Goal: Check status: Check status

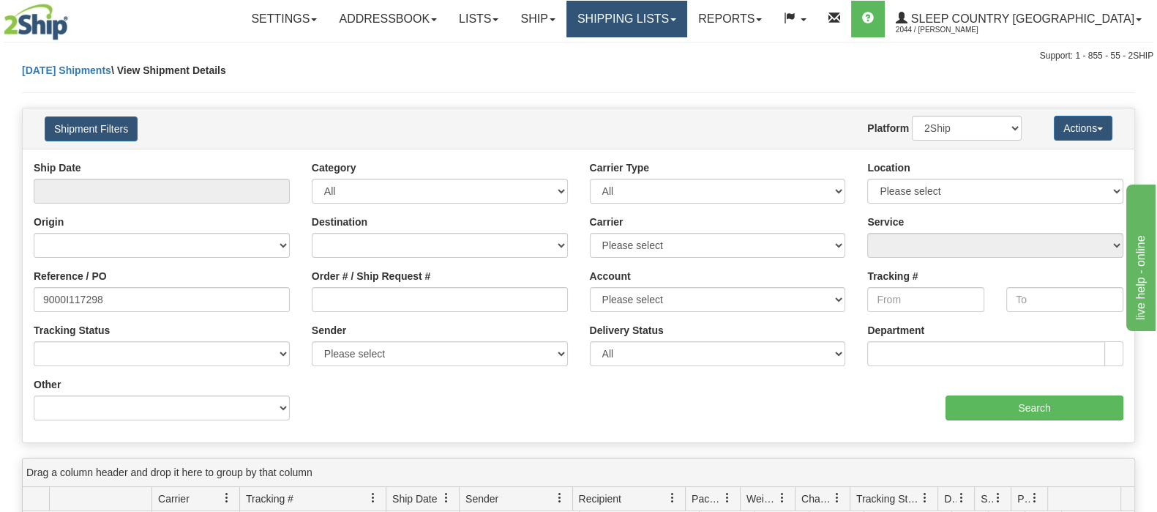
click at [687, 23] on link "Shipping lists" at bounding box center [627, 19] width 121 height 37
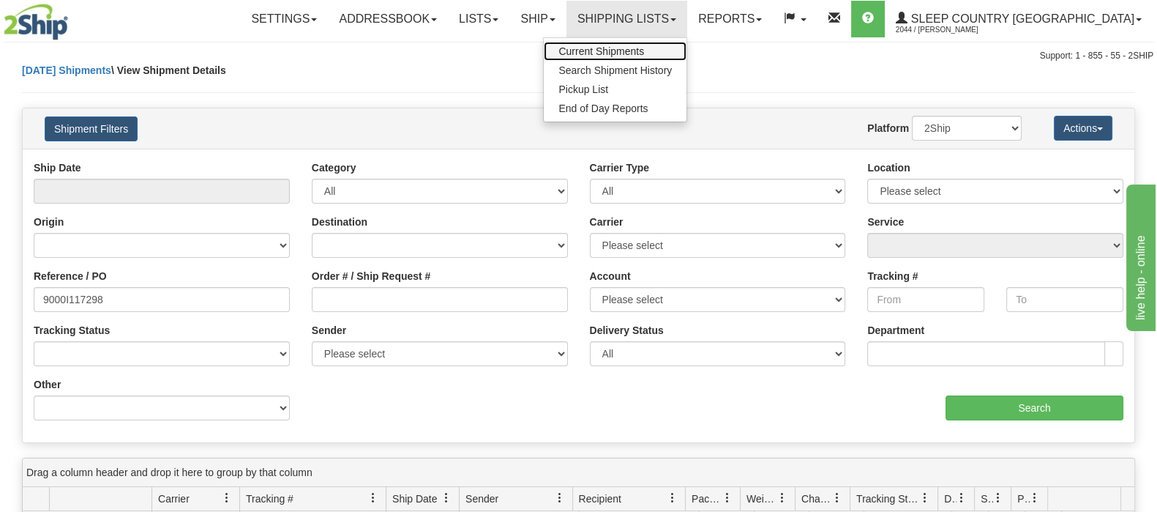
click at [687, 45] on link "Current Shipments" at bounding box center [615, 51] width 143 height 19
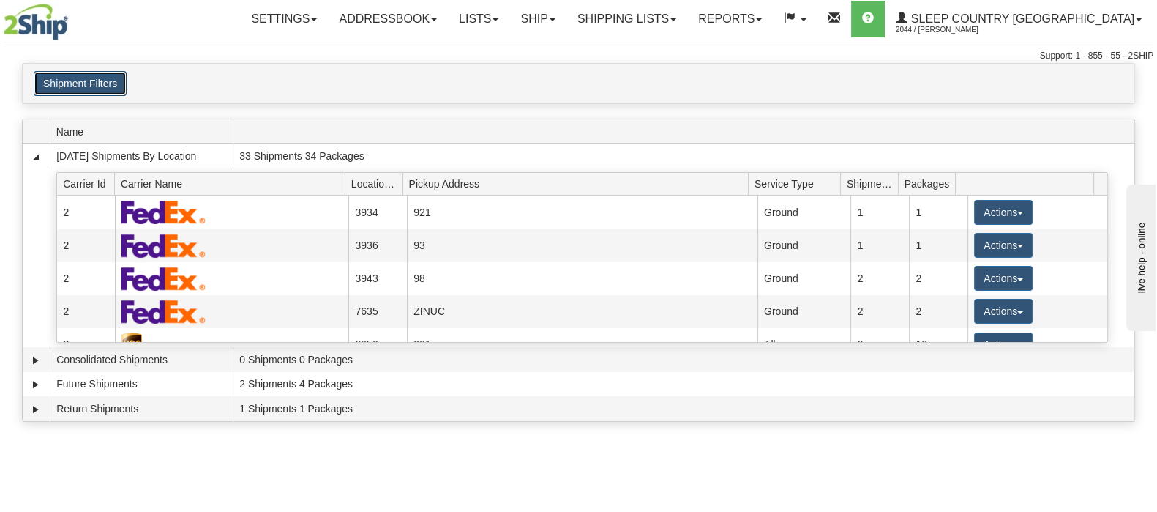
click at [106, 86] on button "Shipment Filters" at bounding box center [80, 83] width 93 height 25
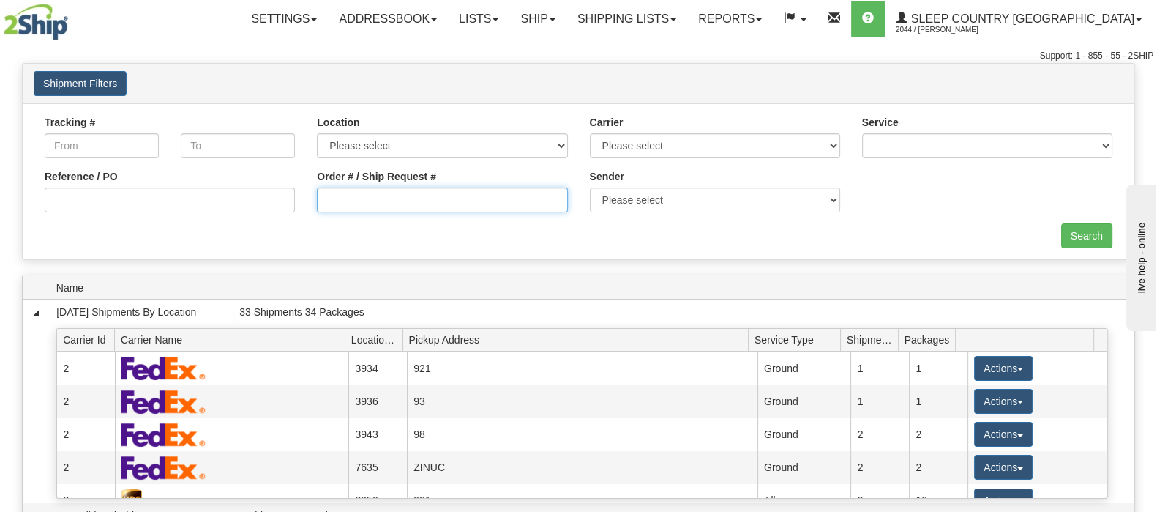
click at [362, 191] on input "Order # / Ship Request #" at bounding box center [442, 199] width 250 height 25
paste input "9000I117533"
type input "9000I117533"
click at [1093, 239] on input "Search" at bounding box center [1086, 235] width 51 height 25
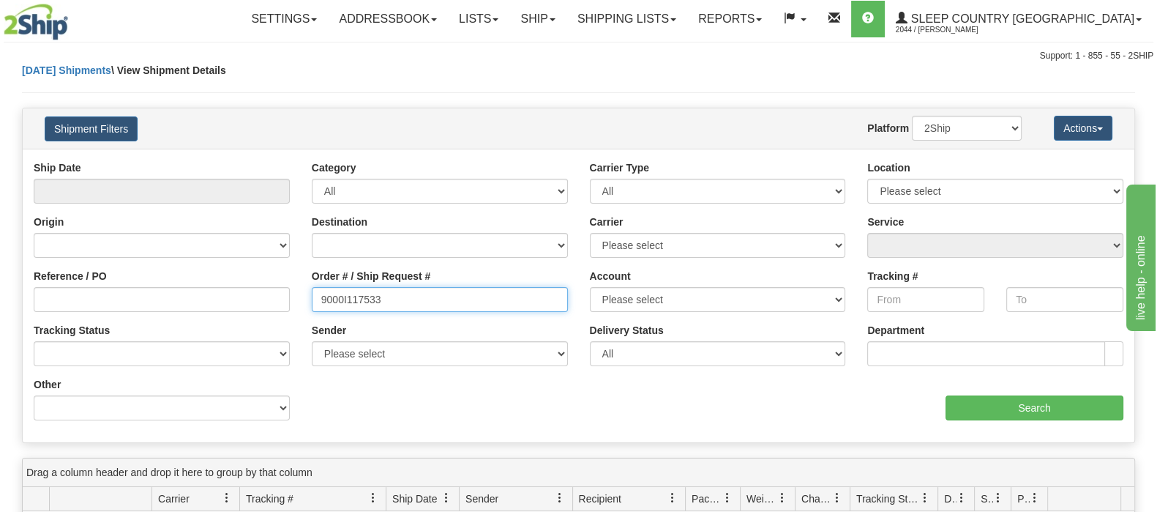
drag, startPoint x: 397, startPoint y: 309, endPoint x: 231, endPoint y: 309, distance: 165.4
click at [231, 160] on div "Reference / PO Order # / Ship Request # 9000I117533 Account Please select Canad…" at bounding box center [579, 160] width 1112 height 0
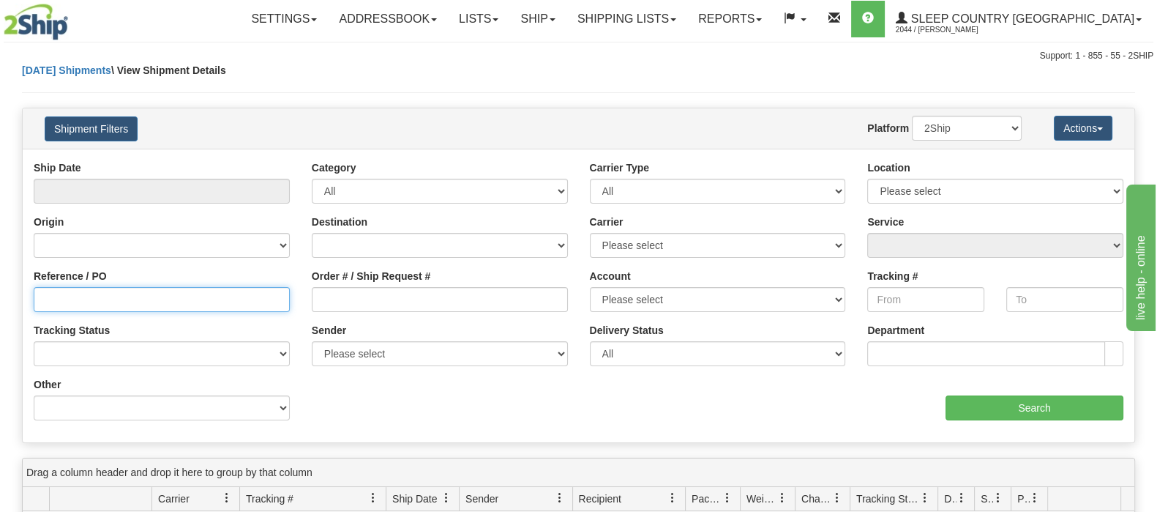
click at [231, 306] on input "Reference / PO" at bounding box center [162, 299] width 256 height 25
paste input "9000I117533"
type input "9000I117533"
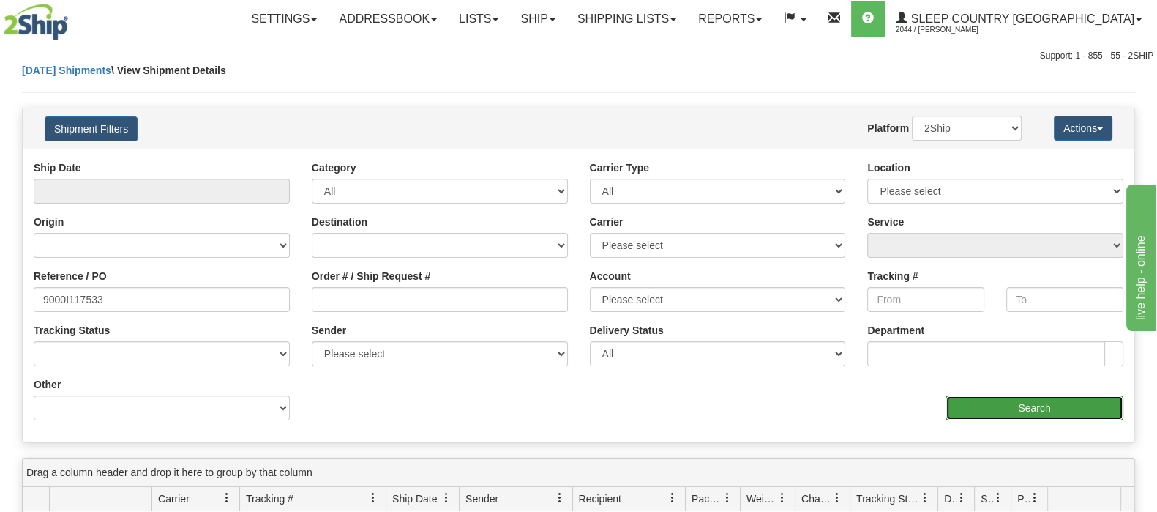
click at [981, 410] on input "Search" at bounding box center [1035, 407] width 178 height 25
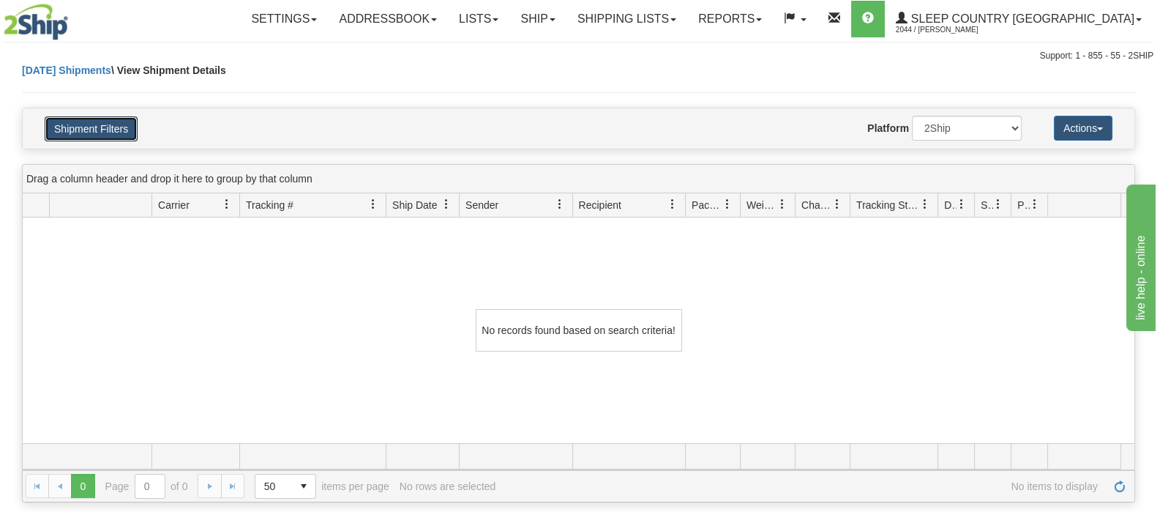
click at [135, 119] on button "Shipment Filters" at bounding box center [91, 128] width 93 height 25
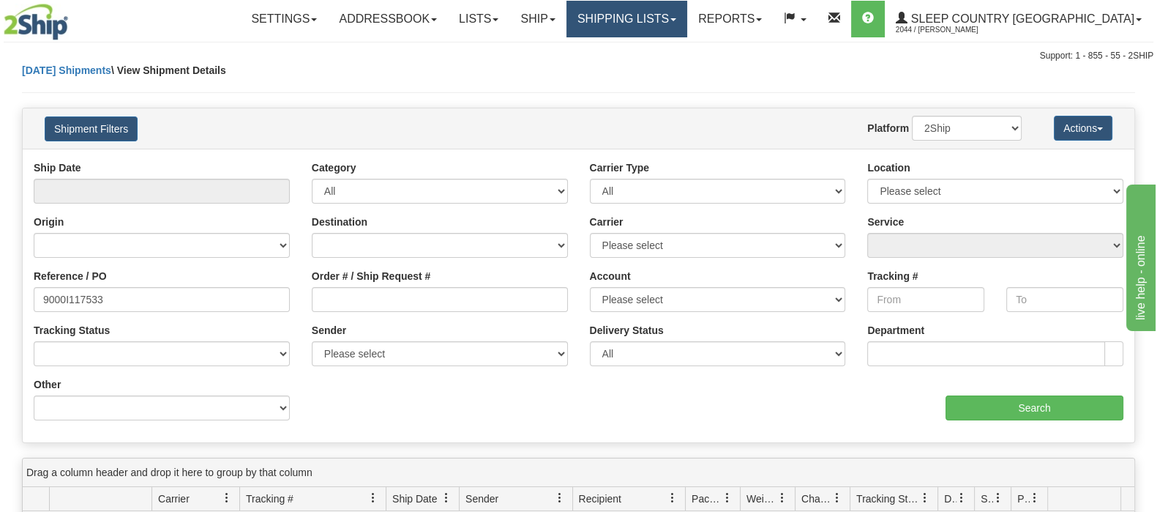
drag, startPoint x: 742, startPoint y: 17, endPoint x: 733, endPoint y: 34, distance: 19.3
click at [687, 18] on link "Shipping lists" at bounding box center [627, 19] width 121 height 37
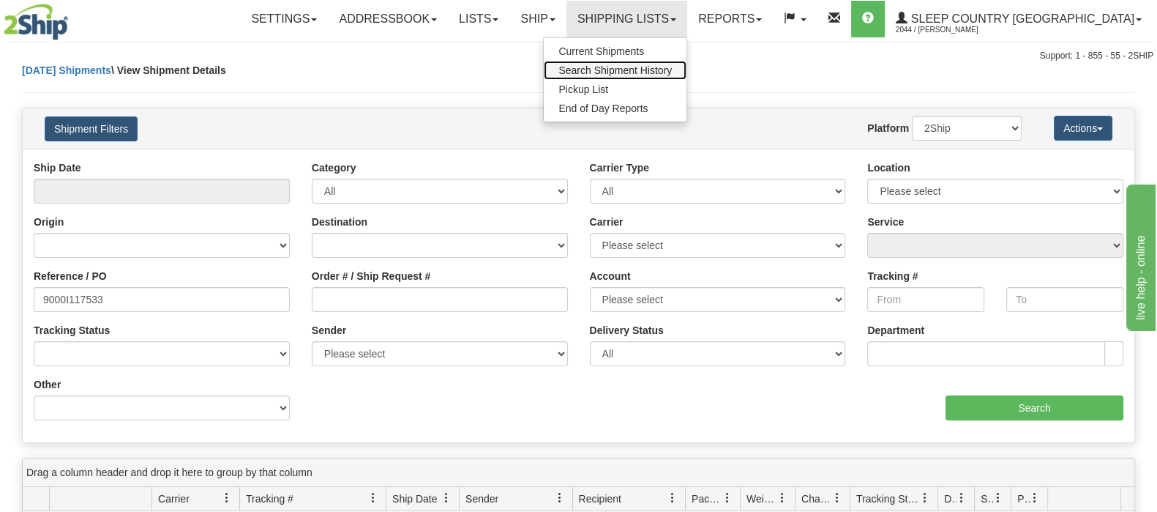
click at [672, 72] on span "Search Shipment History" at bounding box center [615, 70] width 113 height 12
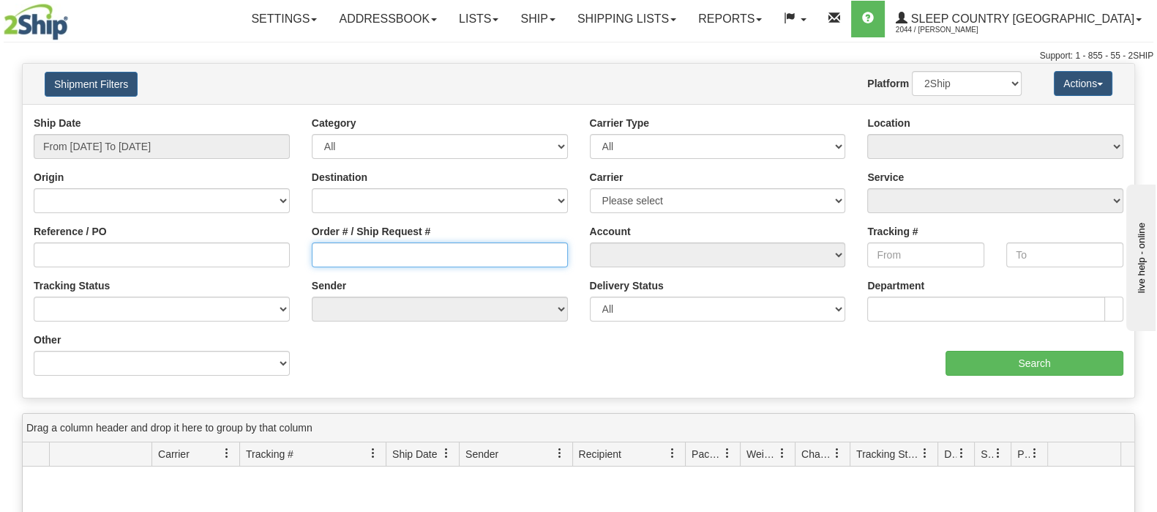
drag, startPoint x: 362, startPoint y: 256, endPoint x: 370, endPoint y: 261, distance: 8.9
click at [362, 256] on input "Order # / Ship Request #" at bounding box center [440, 254] width 256 height 25
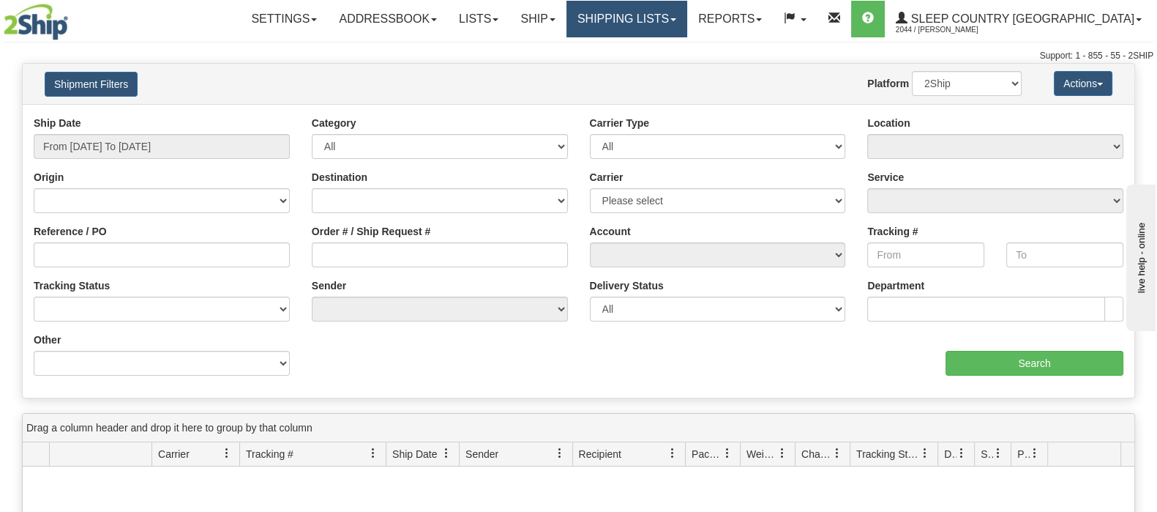
click at [687, 25] on link "Shipping lists" at bounding box center [627, 19] width 121 height 37
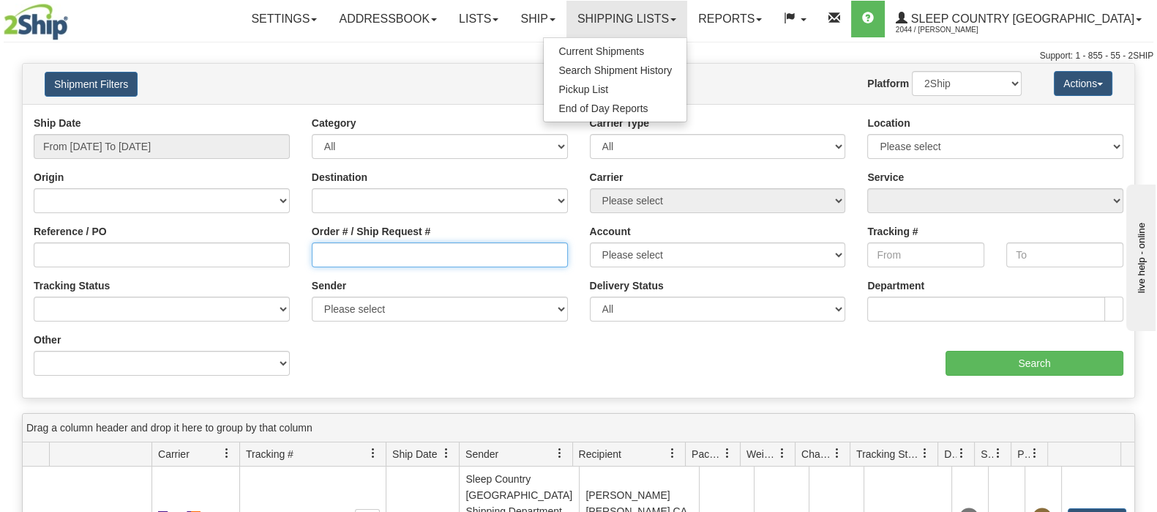
click at [425, 261] on input "Order # / Ship Request #" at bounding box center [440, 254] width 256 height 25
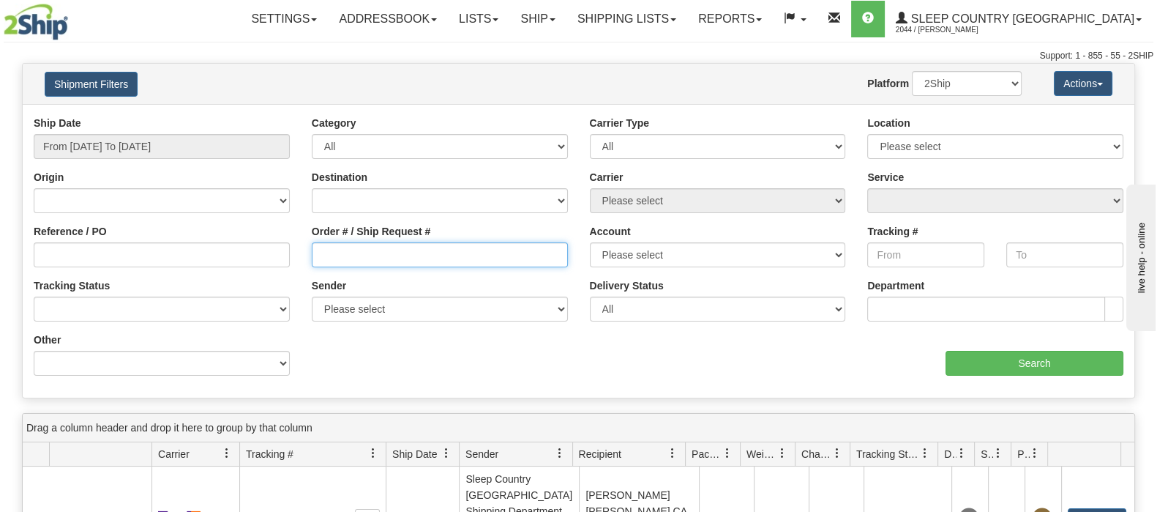
paste input "9000I117533"
type input "9000I117533"
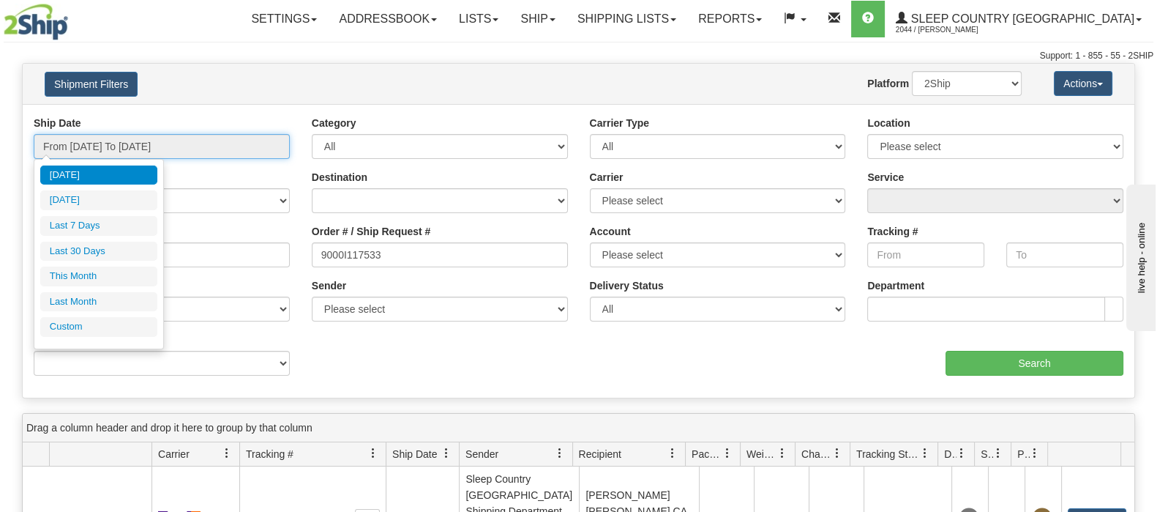
drag, startPoint x: 51, startPoint y: 138, endPoint x: 94, endPoint y: 165, distance: 51.4
click at [52, 138] on input "From [DATE] To [DATE]" at bounding box center [162, 146] width 256 height 25
click at [115, 234] on ul "[DATE] [DATE] Last 7 Days Last 30 Days This Month Last Month Custom" at bounding box center [98, 250] width 117 height 171
drag, startPoint x: 132, startPoint y: 250, endPoint x: 154, endPoint y: 250, distance: 22.0
click at [132, 250] on li "Last 30 Days" at bounding box center [98, 252] width 117 height 20
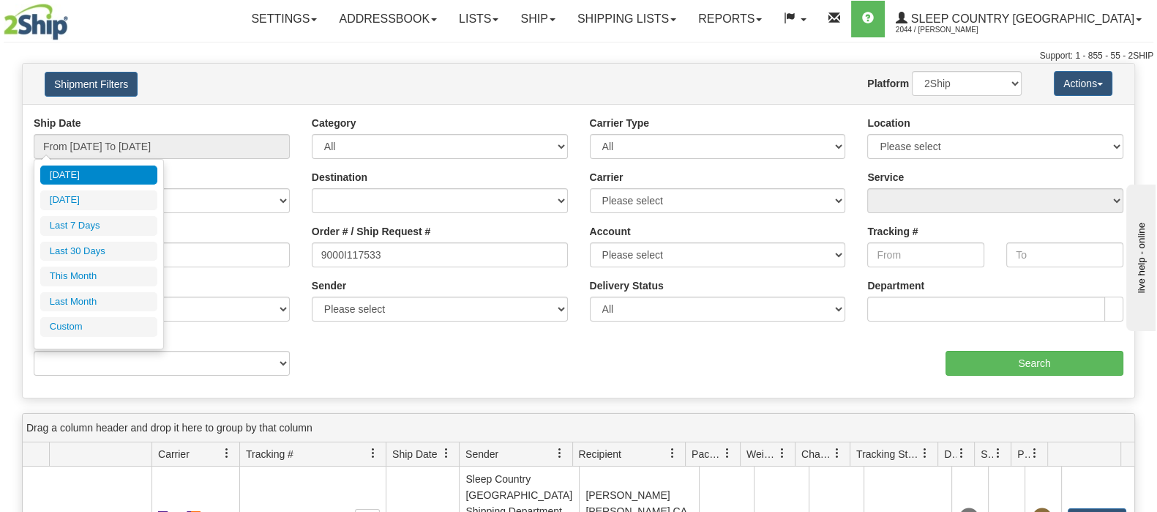
type input "From [DATE] To [DATE]"
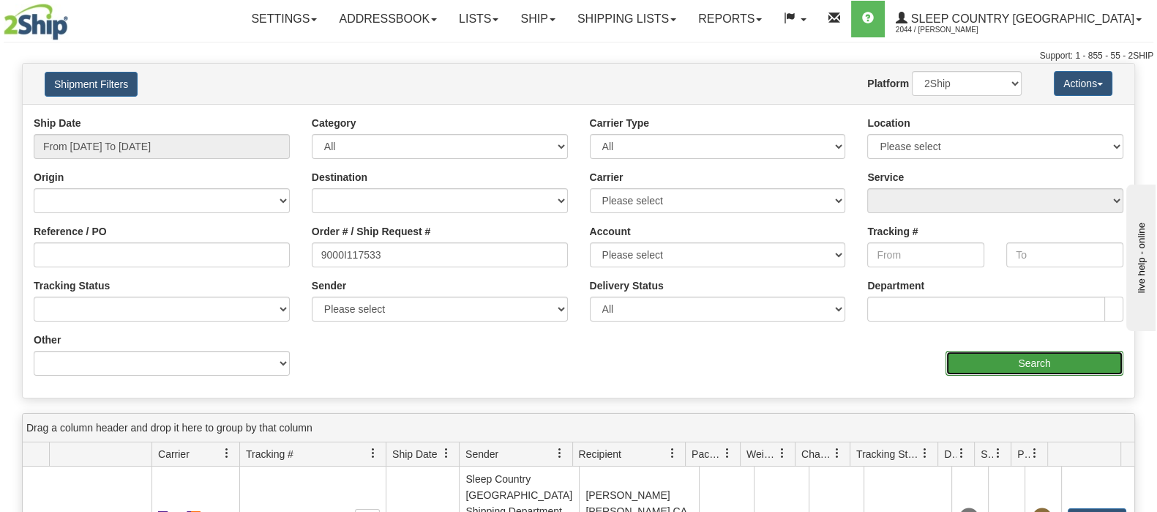
click at [1005, 371] on input "Search" at bounding box center [1035, 363] width 178 height 25
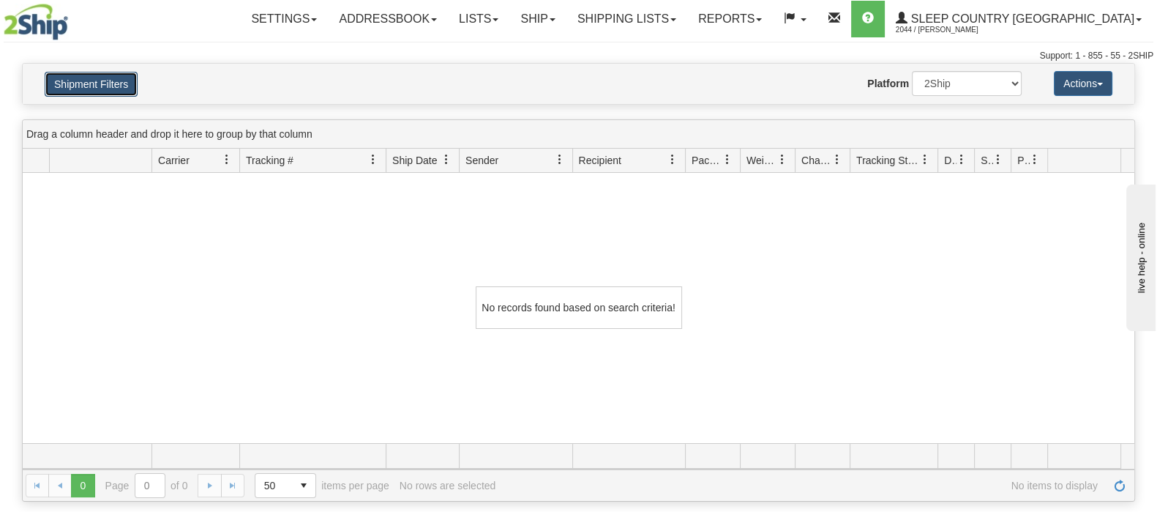
click at [76, 93] on button "Shipment Filters" at bounding box center [91, 84] width 93 height 25
